Goal: Find specific page/section: Find specific page/section

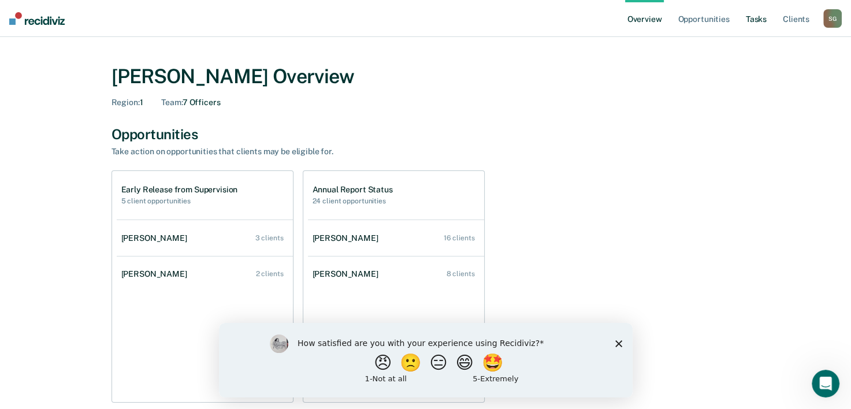
click at [755, 17] on link "Tasks" at bounding box center [755, 18] width 25 height 37
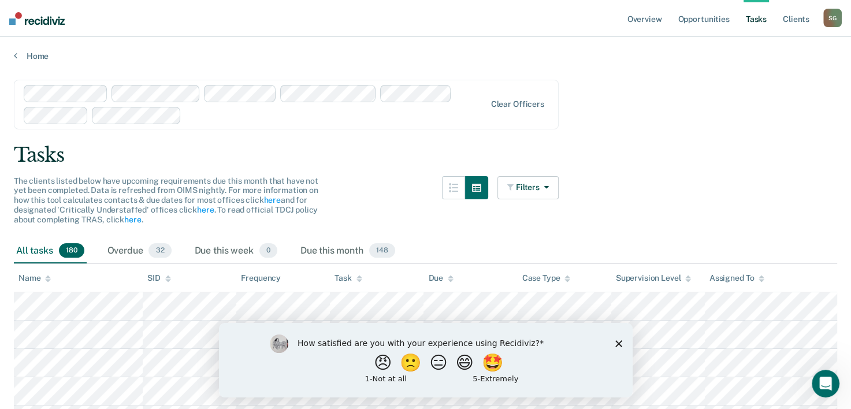
click at [621, 344] on icon "Close survey" at bounding box center [618, 343] width 7 height 7
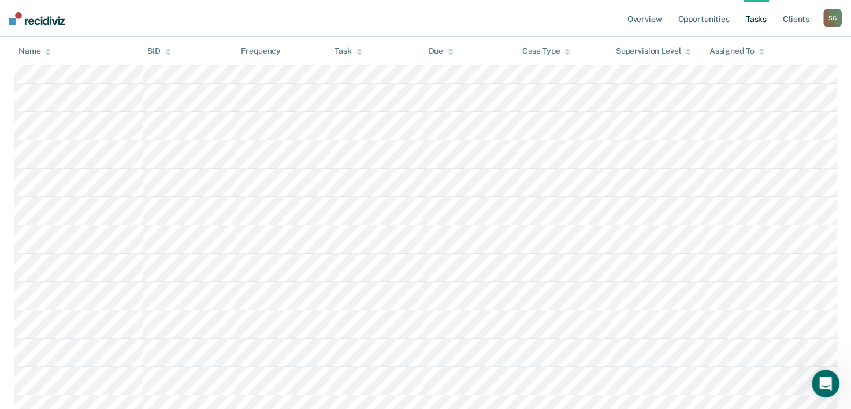
scroll to position [578, 0]
